Goal: Task Accomplishment & Management: Manage account settings

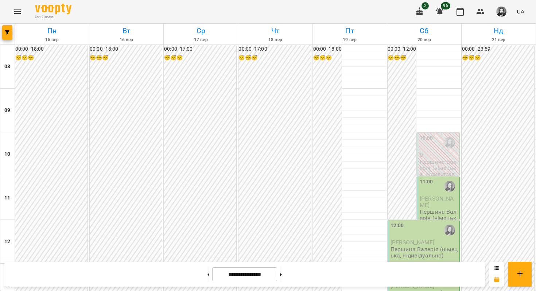
scroll to position [366, 0]
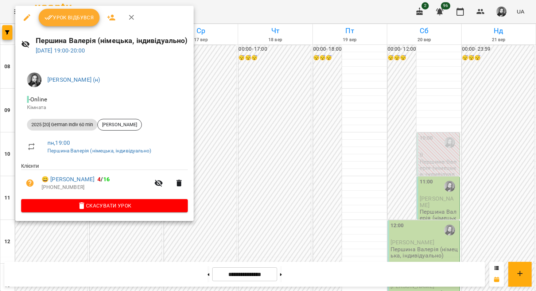
click at [69, 23] on button "Урок відбувся" at bounding box center [69, 18] width 61 height 18
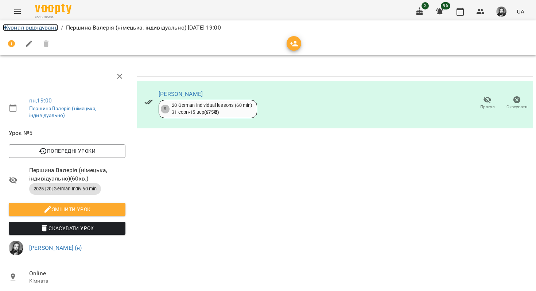
click at [39, 29] on link "Журнал відвідувань" at bounding box center [30, 27] width 55 height 7
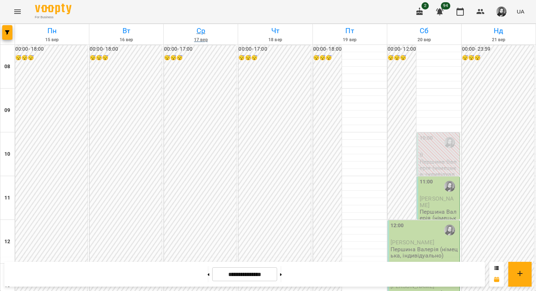
scroll to position [92, 0]
